Goal: Transaction & Acquisition: Obtain resource

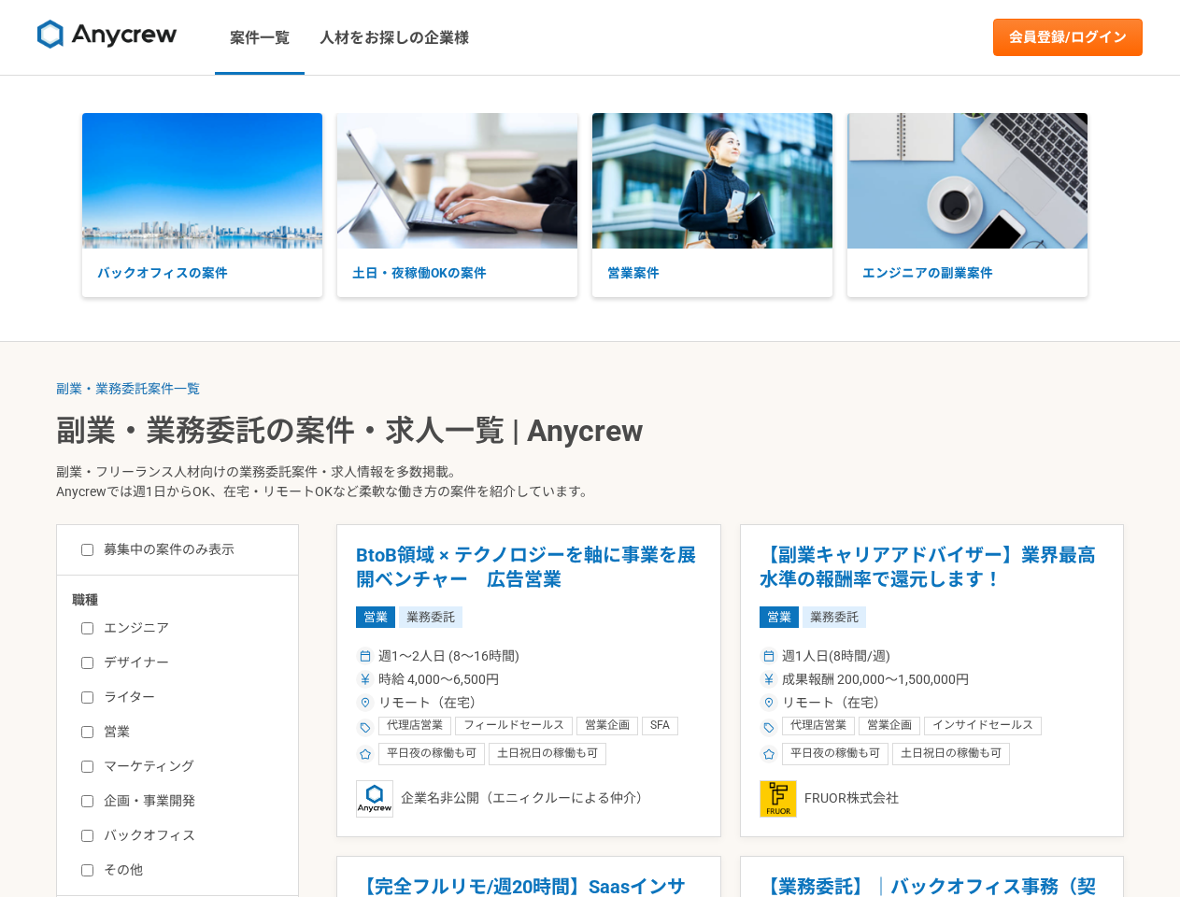
click at [589, 448] on p "副業・フリーランス人材向けの業務委託案件・求人情報を多数掲載。 Anycrewでは週1日からOK、在宅・リモートOKなど柔軟な働き方の案件を紹介しています。" at bounding box center [590, 485] width 1068 height 77
click at [107, 37] on img at bounding box center [107, 35] width 140 height 30
click at [1068, 37] on link "会員登録/ログイン" at bounding box center [1067, 37] width 149 height 37
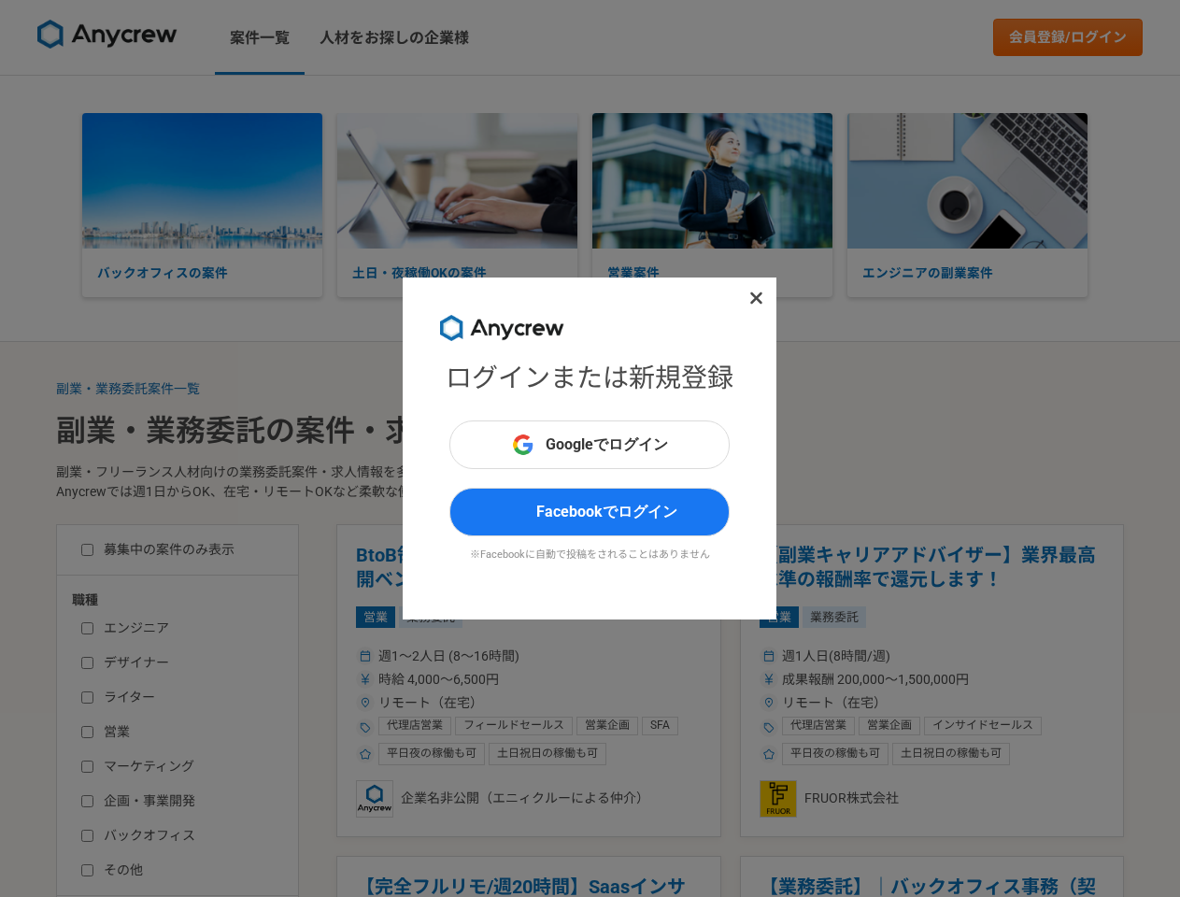
click at [202, 180] on div "ログインまたは新規登録 Googleでログイン Facebookでログイン ※Facebookに自動で投稿をされることはありません" at bounding box center [590, 448] width 1180 height 897
click at [457, 180] on div "ログインまたは新規登録 Googleでログイン Facebookでログイン ※Facebookに自動で投稿をされることはありません" at bounding box center [590, 448] width 1180 height 897
click at [712, 180] on div "ログインまたは新規登録 Googleでログイン Facebookでログイン ※Facebookに自動で投稿をされることはありません" at bounding box center [590, 448] width 1180 height 897
click at [967, 180] on div "ログインまたは新規登録 Googleでログイン Facebookでログイン ※Facebookに自動で投稿をされることはありません" at bounding box center [590, 448] width 1180 height 897
click at [128, 389] on div "ログインまたは新規登録 Googleでログイン Facebookでログイン ※Facebookに自動で投稿をされることはありません" at bounding box center [590, 448] width 1180 height 897
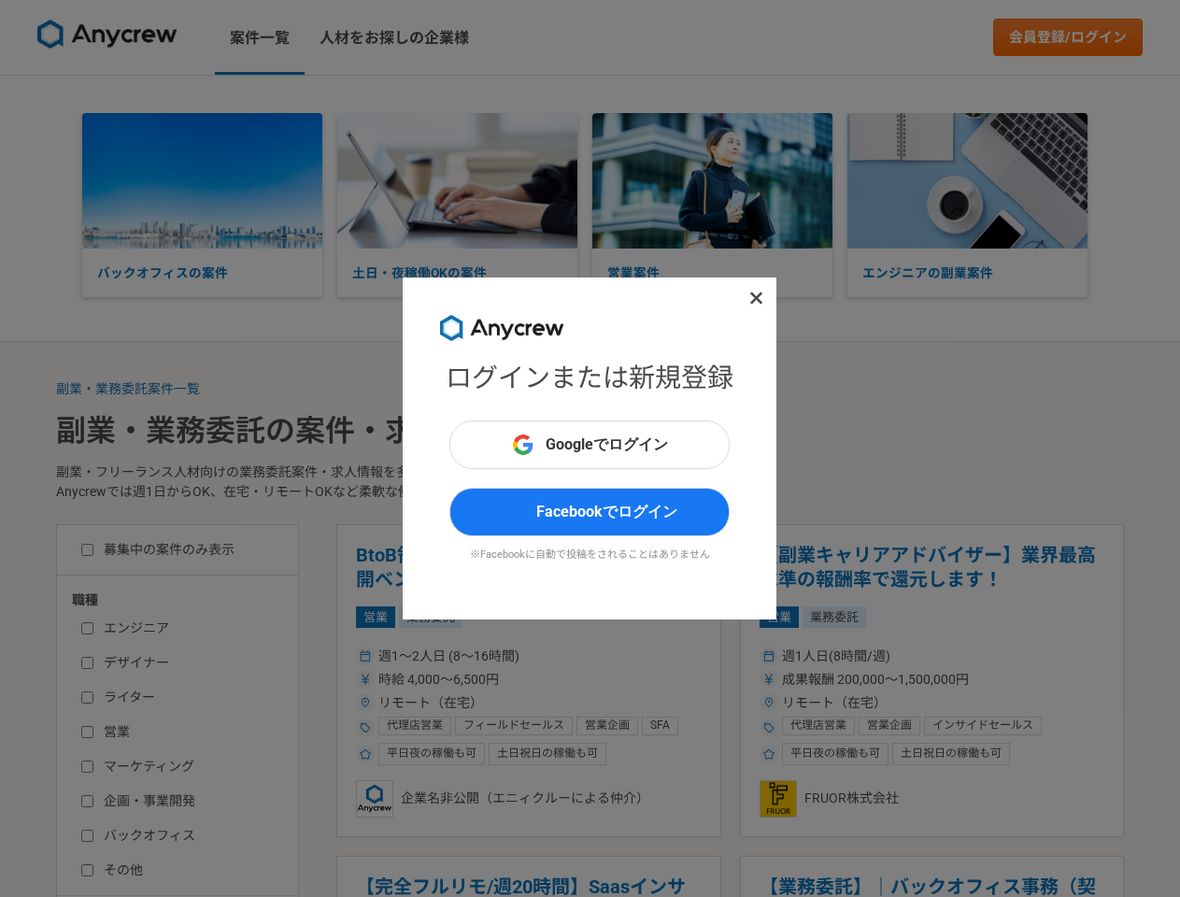
click at [529, 680] on div "ログインまたは新規登録 Googleでログイン Facebookでログイン ※Facebookに自動で投稿をされることはありません" at bounding box center [590, 448] width 1180 height 897
click at [932, 680] on div "ログインまたは新規登録 Googleでログイン Facebookでログイン ※Facebookに自動で投稿をされることはありません" at bounding box center [590, 448] width 1180 height 897
